Goal: Task Accomplishment & Management: Use online tool/utility

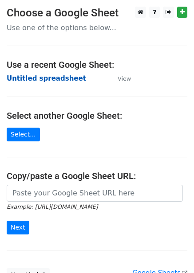
click at [44, 81] on strong "Untitled spreadsheet" at bounding box center [46, 78] width 79 height 8
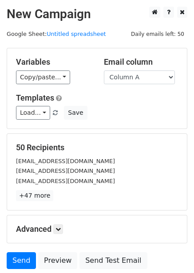
scroll to position [71, 0]
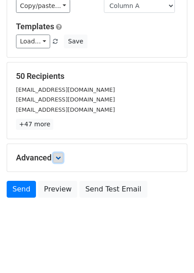
click at [63, 155] on link at bounding box center [58, 158] width 10 height 10
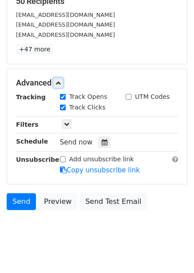
scroll to position [154, 0]
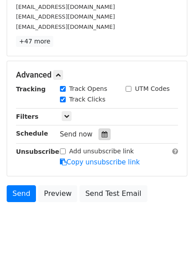
click at [103, 130] on div at bounding box center [104, 134] width 12 height 12
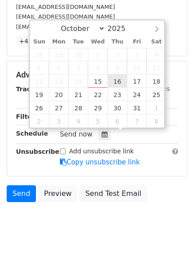
type input "2025-10-16 12:00"
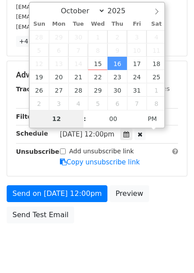
scroll to position [144, 0]
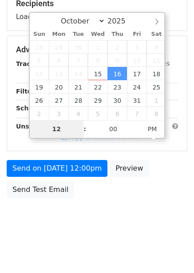
type input "1"
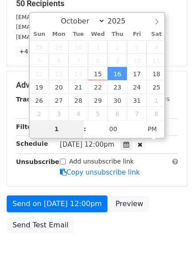
scroll to position [154, 0]
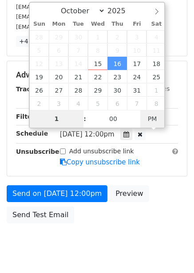
type input "2025-10-16 01:00"
type input "01"
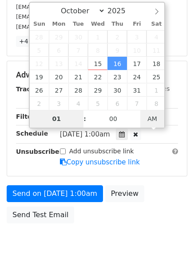
click at [155, 116] on span "AM" at bounding box center [152, 119] width 24 height 18
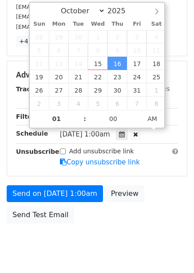
click at [148, 190] on div "Send on Oct 16 at 1:00am Preview Send Test Email" at bounding box center [97, 206] width 194 height 43
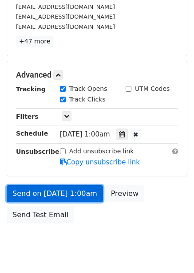
drag, startPoint x: 79, startPoint y: 192, endPoint x: 81, endPoint y: 199, distance: 7.3
click at [79, 192] on link "Send on Oct 16 at 1:00am" at bounding box center [55, 193] width 96 height 17
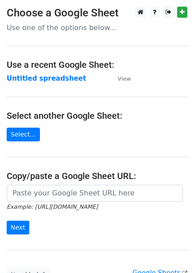
click at [42, 81] on strong "Untitled spreadsheet" at bounding box center [46, 78] width 79 height 8
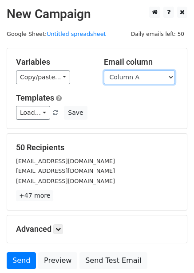
drag, startPoint x: 155, startPoint y: 71, endPoint x: 151, endPoint y: 78, distance: 7.5
click at [155, 71] on select "Column A Column B Column C Column D Column E Column F" at bounding box center [139, 77] width 71 height 14
drag, startPoint x: 148, startPoint y: 79, endPoint x: 146, endPoint y: 84, distance: 5.0
click at [148, 79] on select "Column A Column B Column C Column D Column E Column F" at bounding box center [139, 77] width 71 height 14
select select "Column B"
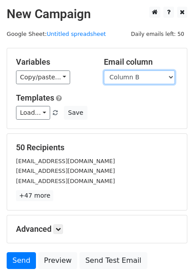
click at [104, 70] on select "Column A Column B Column C Column D Column E Column F" at bounding box center [139, 77] width 71 height 14
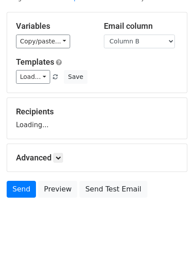
click at [59, 163] on div "Advanced Tracking Track Opens UTM Codes Track Clicks Filters Only include sprea…" at bounding box center [96, 157] width 179 height 27
click at [59, 155] on icon at bounding box center [57, 157] width 5 height 5
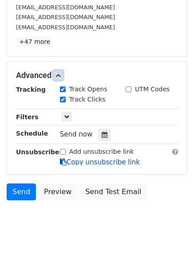
scroll to position [154, 0]
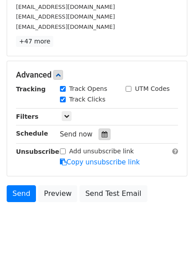
click at [102, 134] on icon at bounding box center [104, 134] width 6 height 6
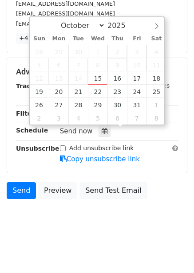
scroll to position [158, 0]
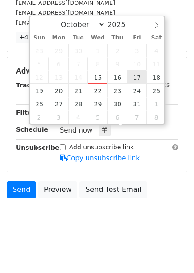
type input "2025-10-17 12:00"
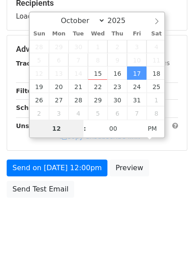
scroll to position [144, 0]
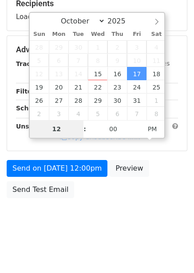
type input "2"
type input "2025-10-17 02:00"
type input "02"
click at [148, 127] on span "PM" at bounding box center [152, 129] width 24 height 18
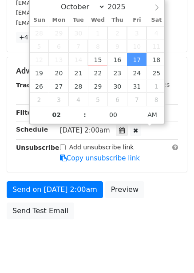
click at [162, 171] on form "Variables Copy/paste... {{Column A}} {{Column B}} {{Column C}} {{Column D}} {{C…" at bounding box center [97, 57] width 180 height 334
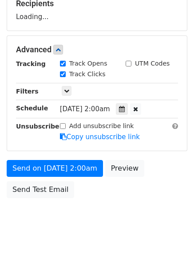
scroll to position [158, 0]
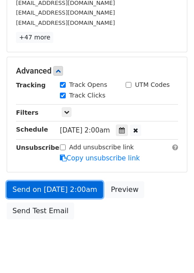
click at [81, 190] on link "Send on Oct 17 at 2:00am" at bounding box center [55, 189] width 96 height 17
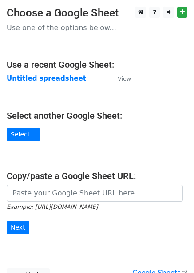
click at [53, 81] on strong "Untitled spreadsheet" at bounding box center [46, 78] width 79 height 8
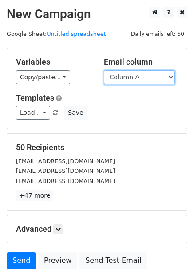
click at [129, 77] on select "Column A Column B Column C Column D Column E Column F" at bounding box center [139, 77] width 71 height 14
select select "Column C"
click at [104, 70] on select "Column A Column B Column C Column D Column E Column F" at bounding box center [139, 77] width 71 height 14
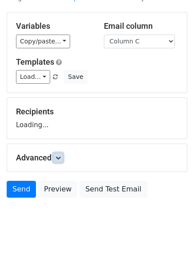
click at [59, 156] on icon at bounding box center [57, 157] width 5 height 5
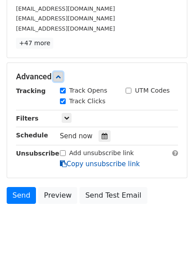
scroll to position [156, 0]
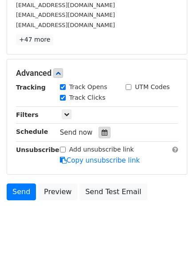
click at [101, 130] on icon at bounding box center [104, 132] width 6 height 6
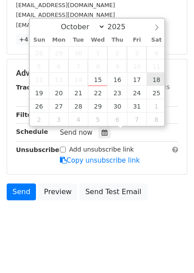
type input "2025-10-18 12:00"
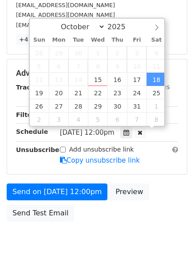
scroll to position [0, 0]
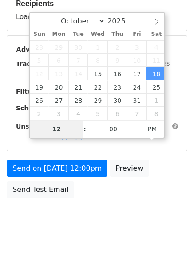
type input "3"
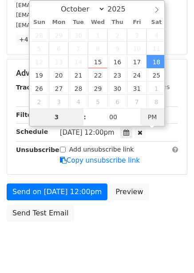
type input "2025-10-18 03:00"
type input "03"
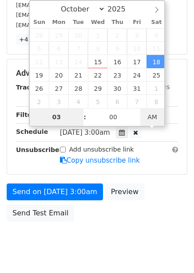
click at [146, 120] on span "AM" at bounding box center [152, 117] width 24 height 18
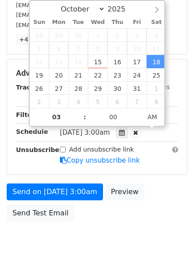
click at [159, 184] on div "Send on Oct 18 at 3:00am Preview Send Test Email" at bounding box center [97, 204] width 194 height 43
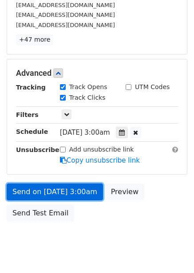
click at [80, 194] on link "Send on Oct 18 at 3:00am" at bounding box center [55, 191] width 96 height 17
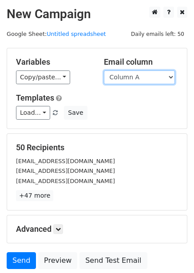
click at [144, 73] on select "Column A Column B Column C Column D Column E Column F" at bounding box center [139, 77] width 71 height 14
select select "Column D"
click at [104, 70] on select "Column A Column B Column C Column D Column E Column F" at bounding box center [139, 77] width 71 height 14
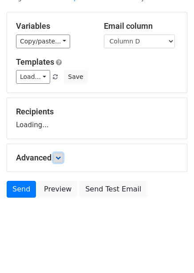
click at [61, 161] on link at bounding box center [58, 158] width 10 height 10
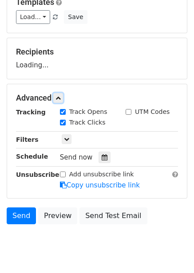
scroll to position [112, 0]
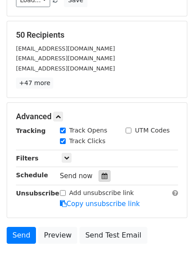
click at [101, 172] on div at bounding box center [104, 176] width 12 height 12
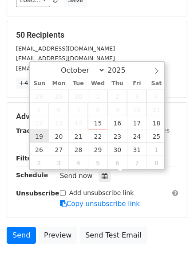
type input "2025-10-19 12:00"
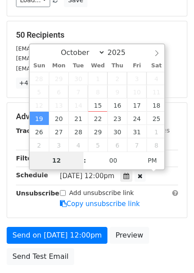
type input "4"
type input "2025-10-19 04:00"
type input "04"
click at [147, 161] on span "PM" at bounding box center [152, 160] width 24 height 18
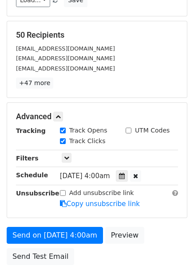
click at [156, 214] on div "Advanced Tracking Track Opens UTM Codes Track Clicks Filters Only include sprea…" at bounding box center [96, 160] width 179 height 115
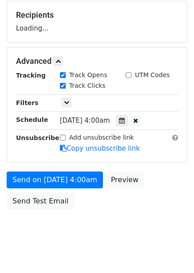
scroll to position [144, 0]
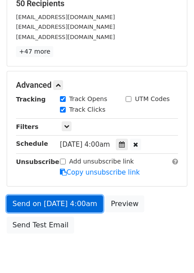
click at [85, 203] on link "Send on Oct 19 at 4:00am" at bounding box center [55, 203] width 96 height 17
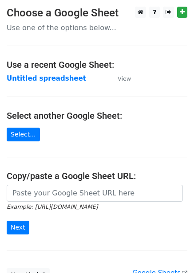
click at [45, 80] on strong "Untitled spreadsheet" at bounding box center [46, 78] width 79 height 8
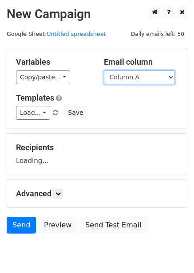
click at [124, 79] on select "Column A Column B Column C Column D Column E Column F" at bounding box center [139, 77] width 71 height 14
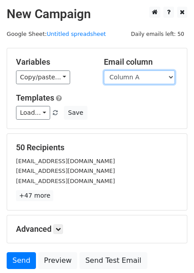
click at [127, 78] on select "Column A Column B Column C Column D Column E Column F" at bounding box center [139, 77] width 71 height 14
select select "Column E"
click at [104, 70] on select "Column A Column B Column C Column D Column E Column F" at bounding box center [139, 77] width 71 height 14
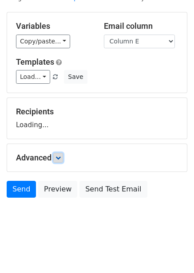
click at [57, 158] on icon at bounding box center [57, 157] width 5 height 5
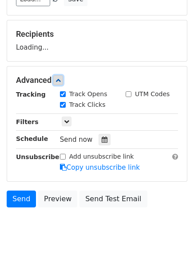
scroll to position [119, 0]
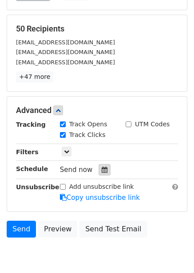
click at [103, 169] on icon at bounding box center [104, 170] width 6 height 6
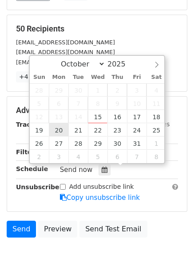
type input "[DATE] 12:00"
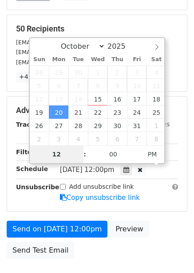
type input "5"
type input "[DATE] 05:00"
click at [151, 155] on span "PM" at bounding box center [152, 154] width 24 height 18
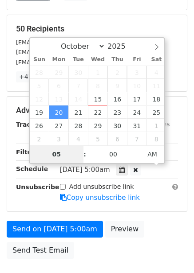
type input "05"
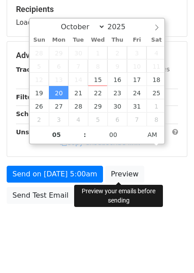
scroll to position [144, 0]
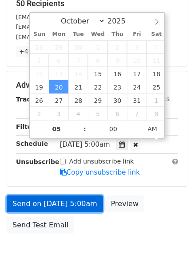
click at [90, 205] on link "Send on [DATE] 5:00am" at bounding box center [55, 203] width 96 height 17
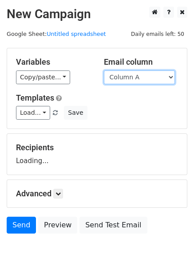
drag, startPoint x: 153, startPoint y: 79, endPoint x: 149, endPoint y: 90, distance: 11.9
click at [153, 79] on select "Column A Column B Column C Column D Column E Column F" at bounding box center [139, 77] width 71 height 14
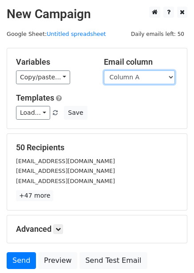
drag, startPoint x: 143, startPoint y: 79, endPoint x: 141, endPoint y: 83, distance: 4.6
click at [143, 79] on select "Column A Column B Column C Column D Column E Column F" at bounding box center [139, 77] width 71 height 14
select select "Column F"
click at [104, 70] on select "Column A Column B Column C Column D Column E Column F" at bounding box center [139, 77] width 71 height 14
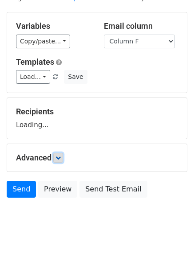
click at [56, 156] on link at bounding box center [58, 158] width 10 height 10
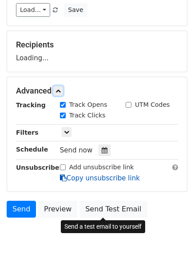
scroll to position [111, 0]
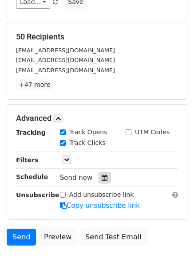
click at [101, 178] on icon at bounding box center [104, 177] width 6 height 6
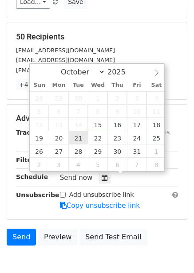
type input "[DATE] 12:00"
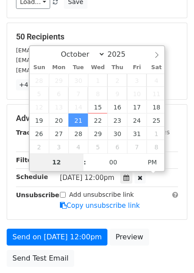
type input "6"
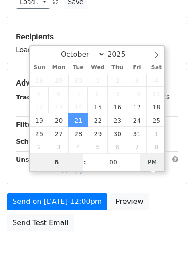
type input "[DATE] 06:00"
type input "06"
click at [152, 154] on span "PM" at bounding box center [152, 162] width 24 height 18
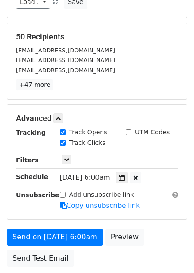
click at [154, 209] on div "Add unsubscribe link Copy unsubscribe link" at bounding box center [118, 200] width 131 height 20
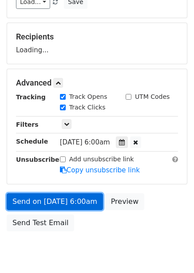
click at [75, 198] on link "Send on [DATE] 6:00am" at bounding box center [55, 201] width 96 height 17
